Goal: Task Accomplishment & Management: Manage account settings

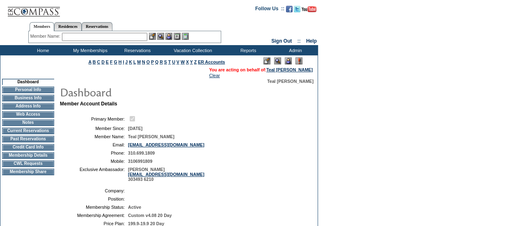
click at [115, 37] on input "text" at bounding box center [104, 37] width 85 height 8
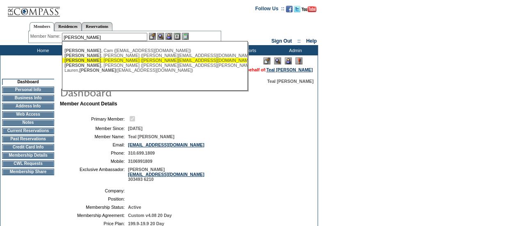
click at [113, 61] on div "[PERSON_NAME] ([PERSON_NAME][EMAIL_ADDRESS][DOMAIN_NAME])" at bounding box center [154, 60] width 180 height 5
type input "[PERSON_NAME] ([PERSON_NAME][EMAIL_ADDRESS][DOMAIN_NAME])"
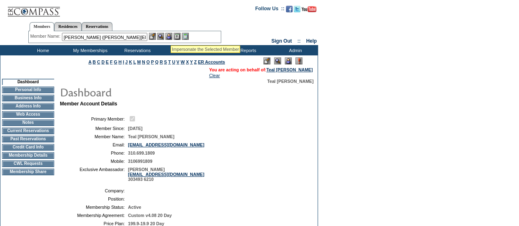
click at [171, 35] on img at bounding box center [168, 36] width 7 height 7
click at [161, 36] on img at bounding box center [160, 36] width 7 height 7
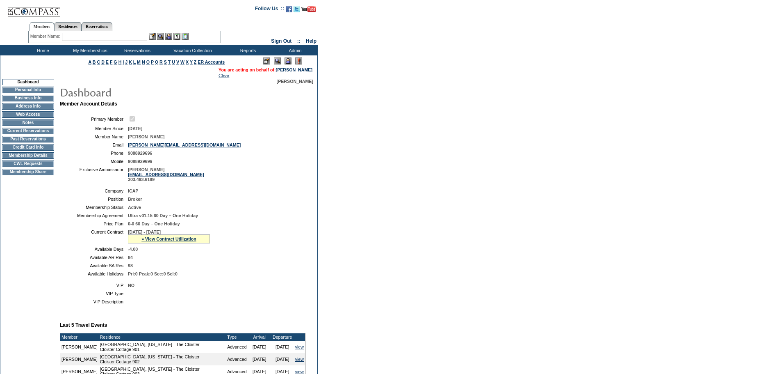
click at [82, 50] on td "My Memberships" at bounding box center [89, 50] width 47 height 10
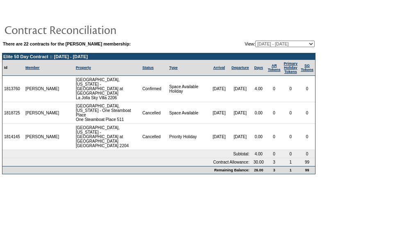
drag, startPoint x: 92, startPoint y: 195, endPoint x: 179, endPoint y: 140, distance: 103.2
click at [92, 195] on body "There are 22 contracts for the Teresa Komick membership: View: 05/29/07 - 05/31…" at bounding box center [206, 121] width 413 height 242
